Goal: Task Accomplishment & Management: Manage account settings

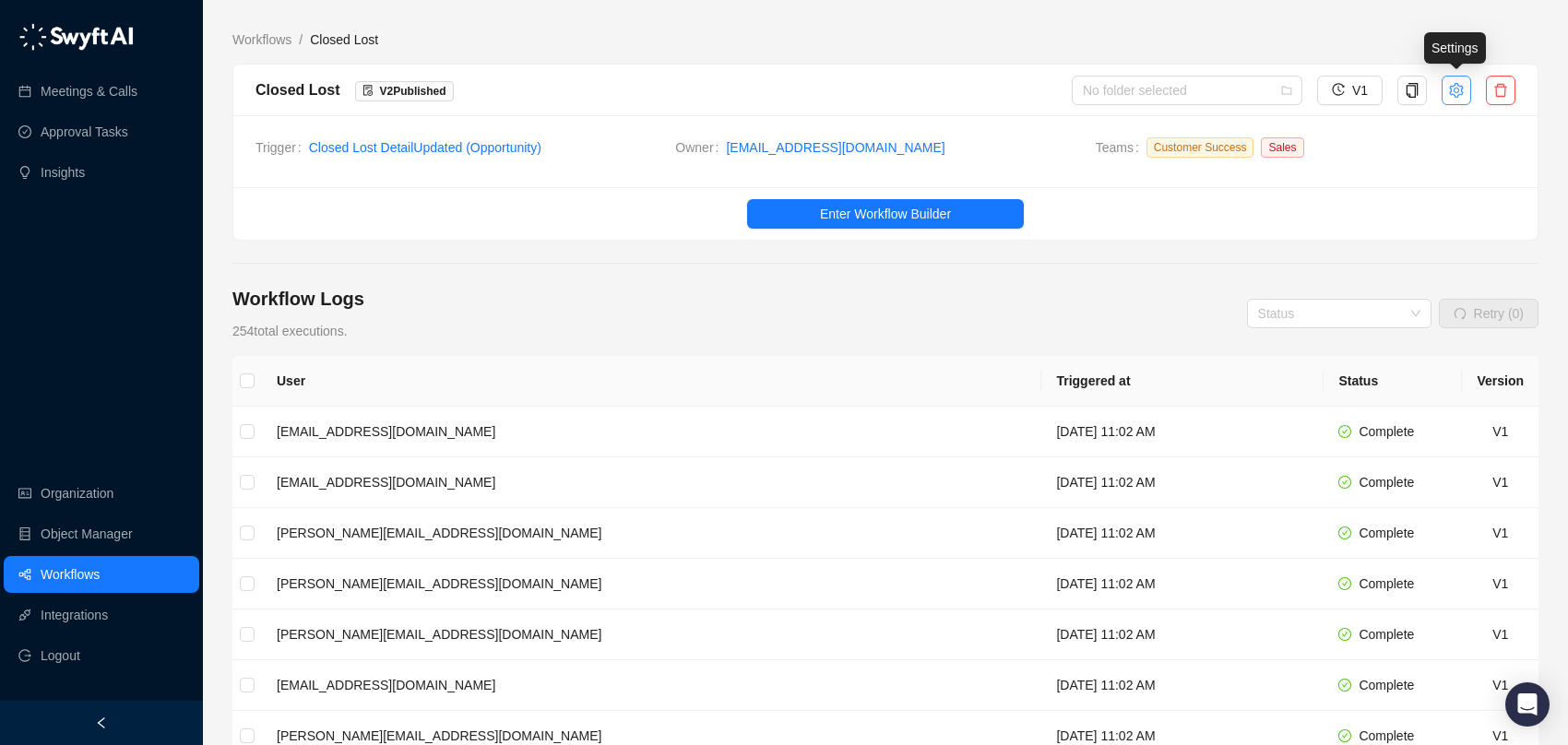
click at [1072, 97] on button "button" at bounding box center [1457, 90] width 30 height 30
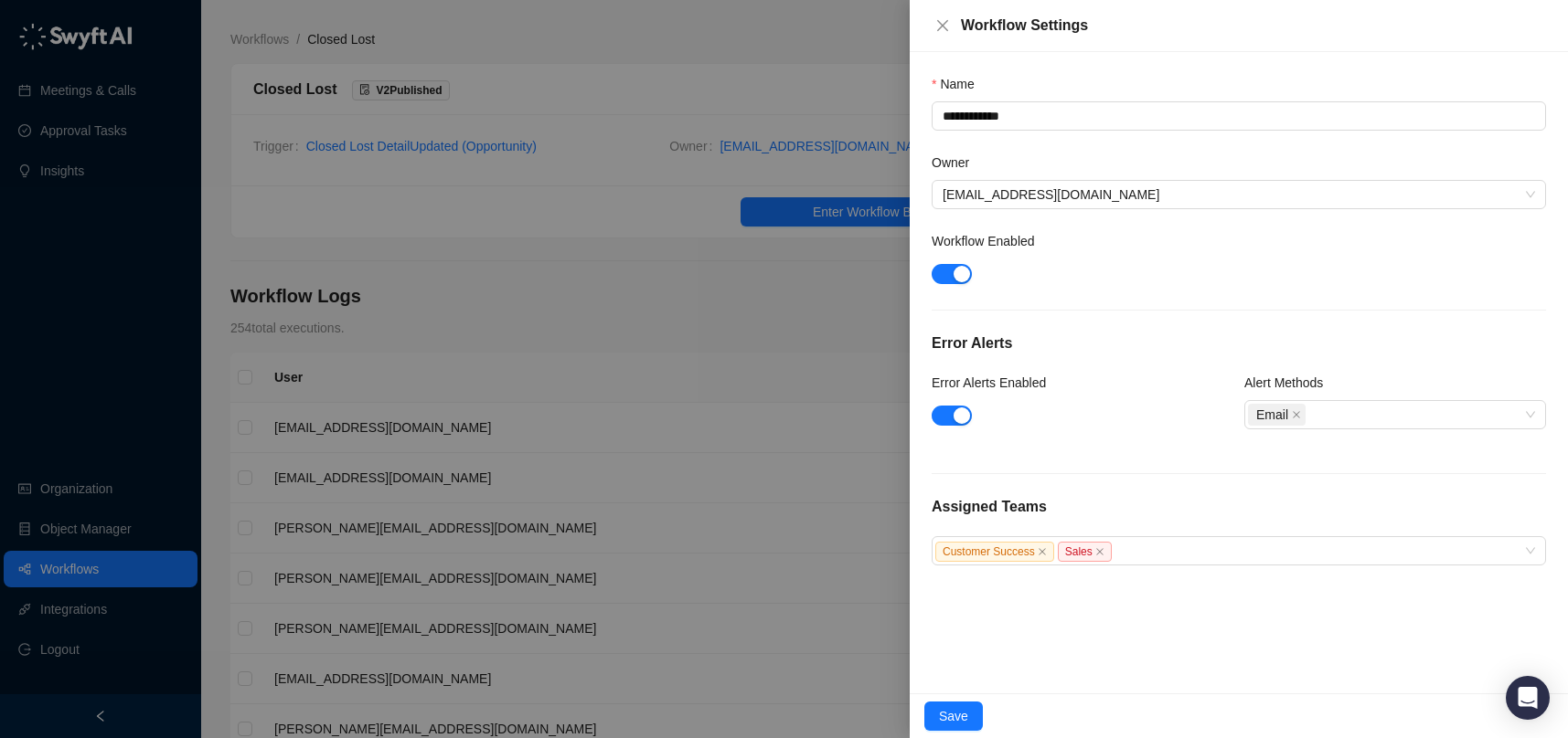
click at [649, 340] on div at bounding box center [784, 369] width 1568 height 738
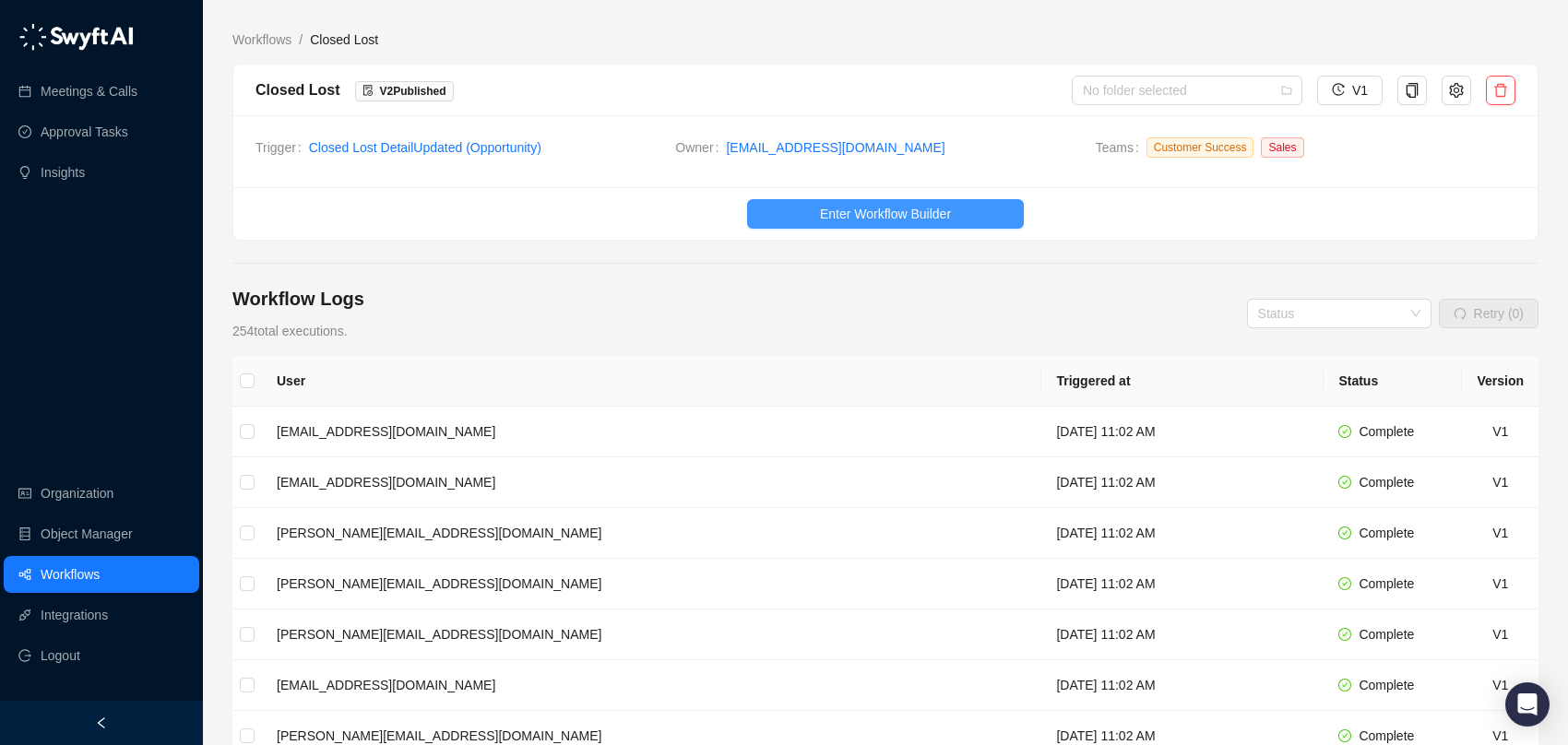
click at [844, 224] on span "Enter Workflow Builder" at bounding box center [886, 214] width 131 height 20
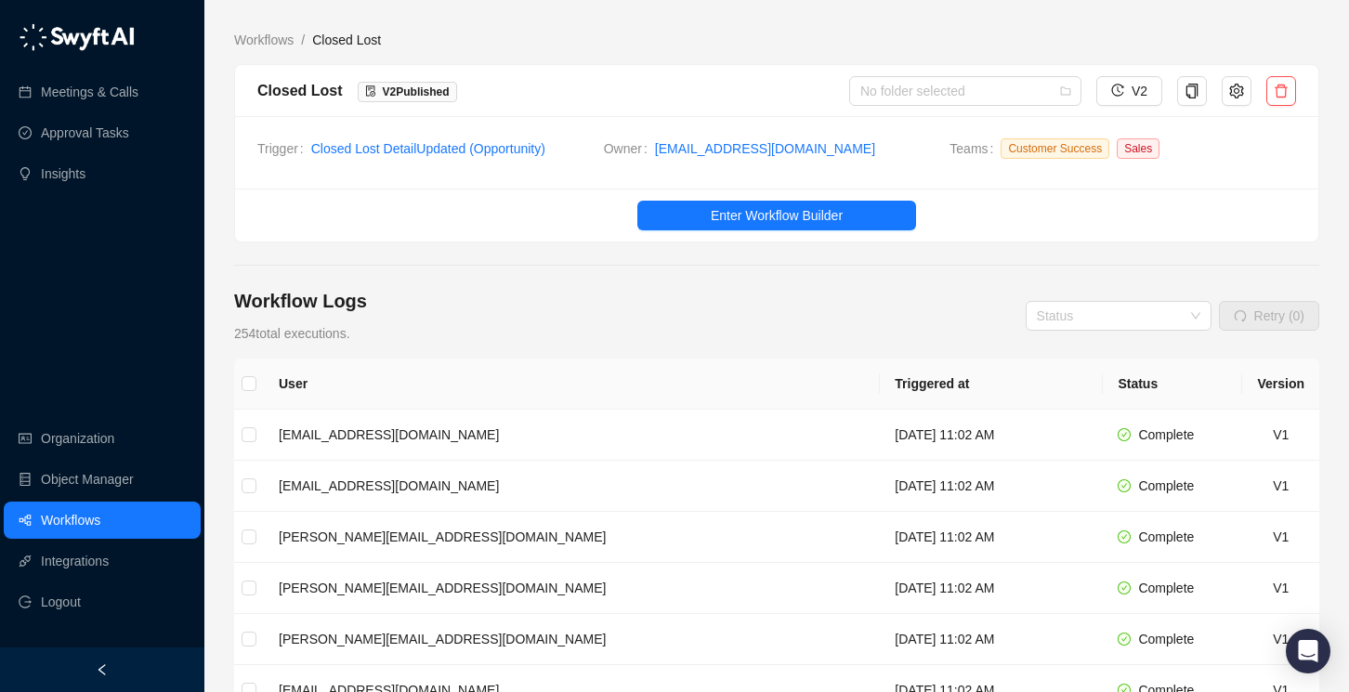
click at [929, 312] on div "Workflow Logs 254 total executions. Status Retry (0)" at bounding box center [776, 316] width 1085 height 56
click at [1080, 101] on button "button" at bounding box center [1236, 91] width 30 height 30
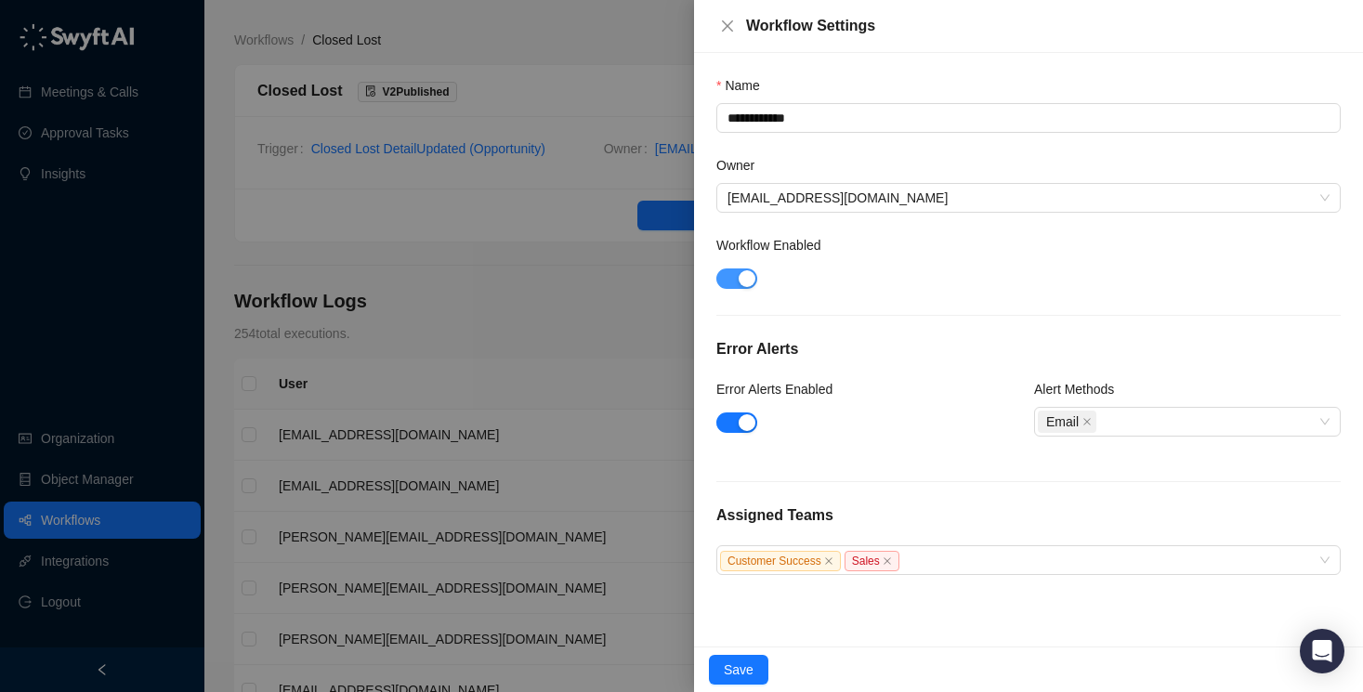
click at [741, 281] on div "button" at bounding box center [746, 278] width 17 height 17
click at [743, 427] on div "button" at bounding box center [746, 422] width 17 height 17
click at [746, 663] on span "Save" at bounding box center [739, 669] width 30 height 20
